Goal: Share content: Share content

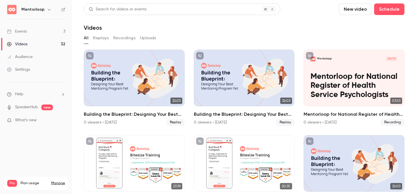
click at [357, 9] on button "New video" at bounding box center [355, 9] width 33 height 12
click at [360, 23] on div "Record" at bounding box center [377, 25] width 44 height 6
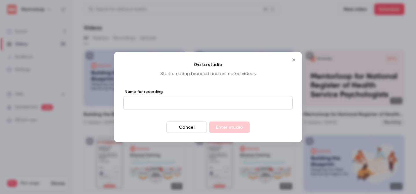
click at [212, 104] on input "Name for recording" at bounding box center [207, 103] width 169 height 14
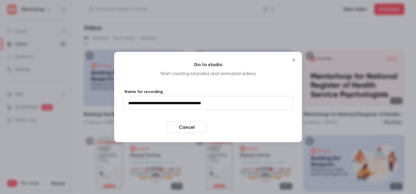
type input "**********"
click at [227, 129] on button "Enter studio" at bounding box center [229, 128] width 40 height 12
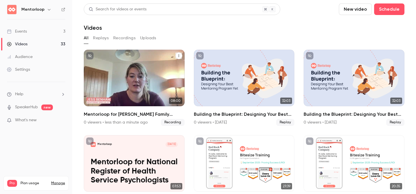
click at [140, 88] on p "Mentorloop for [PERSON_NAME] Family Education Foundation" at bounding box center [134, 85] width 87 height 27
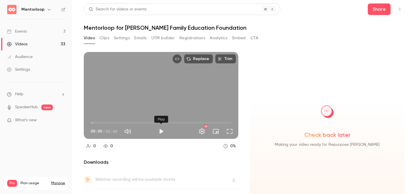
click at [163, 131] on button "Play" at bounding box center [162, 132] width 12 height 12
drag, startPoint x: 91, startPoint y: 123, endPoint x: 167, endPoint y: 115, distance: 76.5
click at [164, 122] on span "04:06" at bounding box center [163, 123] width 2 height 2
click at [162, 129] on button "Pause" at bounding box center [162, 132] width 12 height 12
click at [401, 9] on icon "Top Bar Actions" at bounding box center [400, 9] width 5 height 4
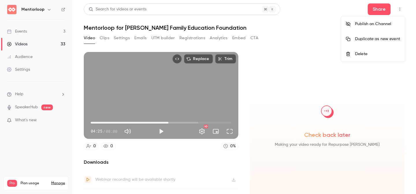
click at [366, 57] on li "Delete" at bounding box center [373, 54] width 64 height 15
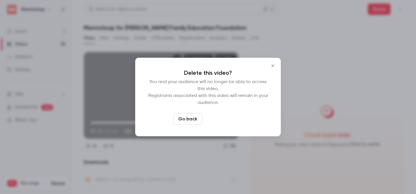
click at [228, 117] on button "Delete video" at bounding box center [224, 119] width 38 height 12
type input "*****"
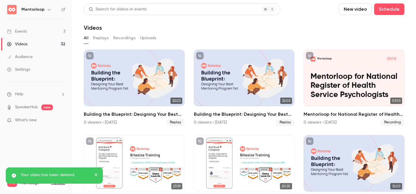
click at [359, 11] on button "New video" at bounding box center [355, 9] width 33 height 12
click at [359, 25] on div "Record" at bounding box center [377, 25] width 44 height 6
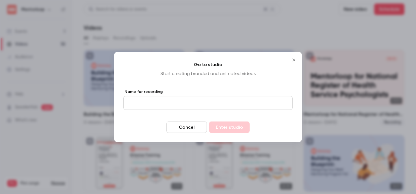
click at [207, 104] on input "Name for recording" at bounding box center [207, 103] width 169 height 14
type input "**********"
click at [229, 126] on button "Enter studio" at bounding box center [229, 128] width 40 height 12
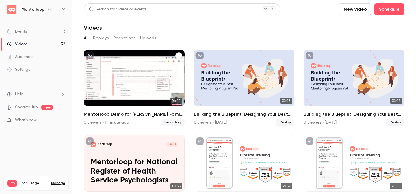
click at [116, 74] on p "Mentorloop Demo for [PERSON_NAME] Family Foundation" at bounding box center [134, 85] width 87 height 27
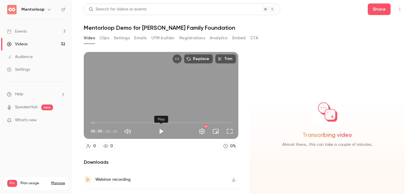
click at [161, 130] on button "Play" at bounding box center [162, 132] width 12 height 12
drag, startPoint x: 93, startPoint y: 123, endPoint x: 115, endPoint y: 123, distance: 21.4
click at [115, 123] on span "01:05" at bounding box center [114, 123] width 2 height 2
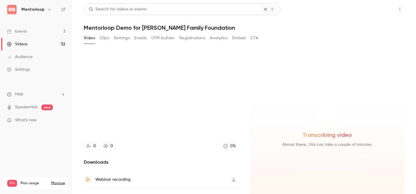
type input "****"
click at [382, 11] on button "Share" at bounding box center [379, 9] width 23 height 12
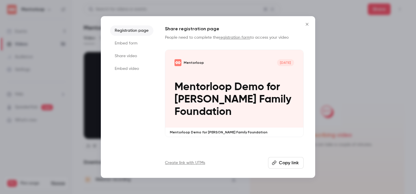
click at [131, 56] on li "Share video" at bounding box center [131, 56] width 43 height 10
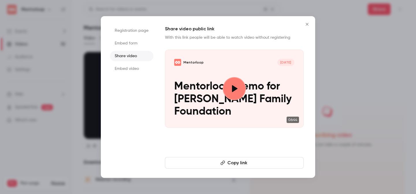
click at [243, 162] on button "Copy link" at bounding box center [234, 163] width 139 height 12
